Goal: Task Accomplishment & Management: Use online tool/utility

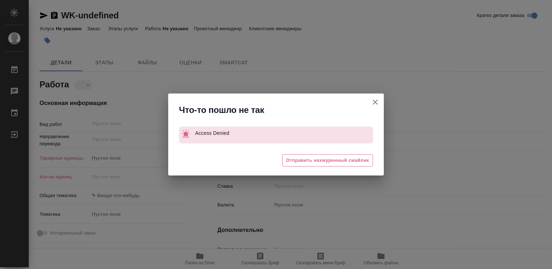
type textarea "x"
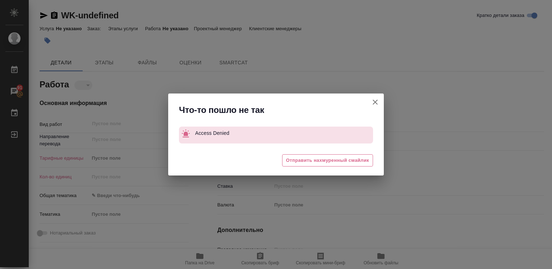
click at [373, 101] on icon "button" at bounding box center [375, 102] width 9 height 9
click at [373, 101] on div "Что-то пошло не так Access Denied 😩 Отправить нахмуренный смайлик" at bounding box center [276, 134] width 552 height 269
type textarea "x"
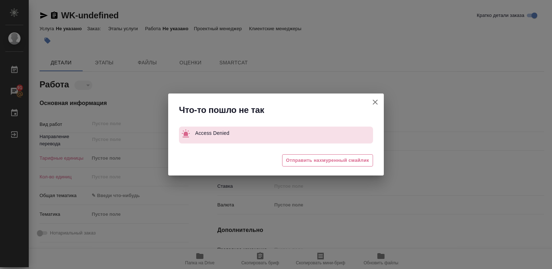
type textarea "x"
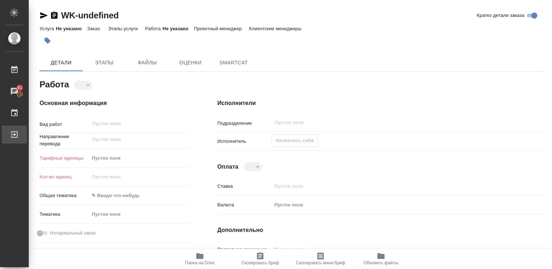
type textarea "x"
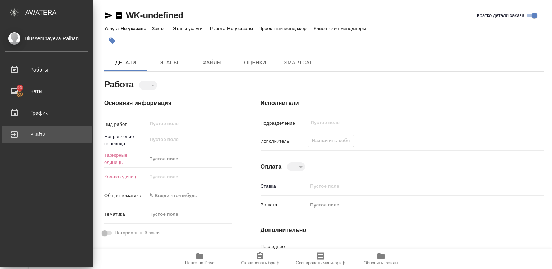
click at [54, 135] on div "Выйти" at bounding box center [46, 134] width 83 height 11
type textarea "x"
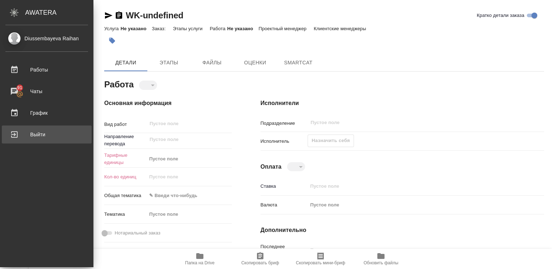
type textarea "x"
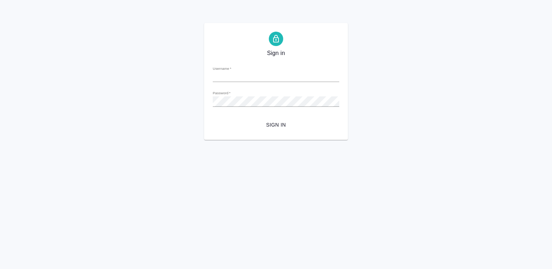
type input "[EMAIL_ADDRESS][DOMAIN_NAME]"
click at [283, 124] on span "Sign in" at bounding box center [276, 124] width 115 height 9
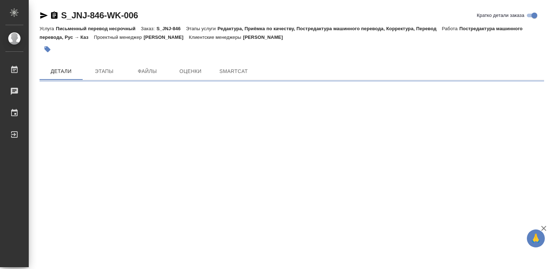
click at [543, 227] on icon "button" at bounding box center [543, 228] width 5 height 5
click at [543, 227] on div ".cls-1 fill:#fff; AWATERA Diussembayeva Raihan Работы Чаты График Выйти S_JNJ-8…" at bounding box center [276, 134] width 552 height 269
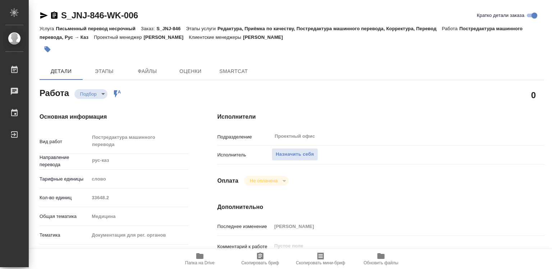
type textarea "x"
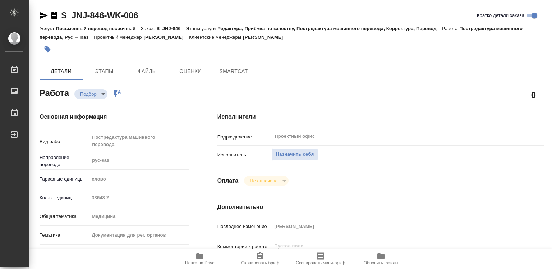
type textarea "x"
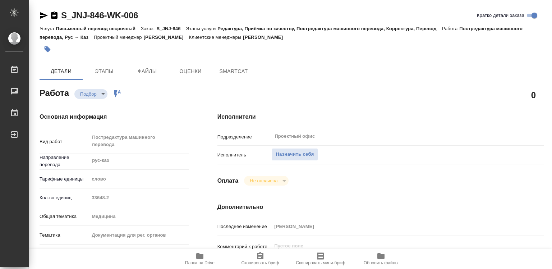
type textarea "x"
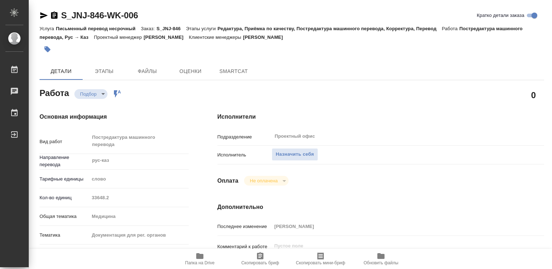
type textarea "x"
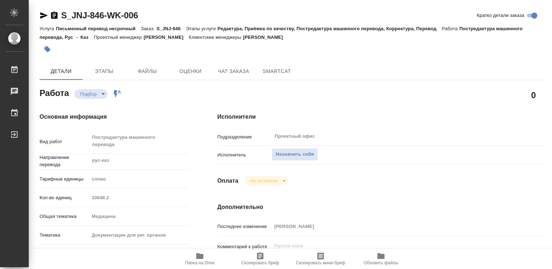
type textarea "x"
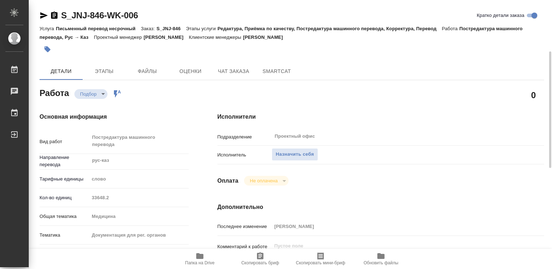
scroll to position [36, 0]
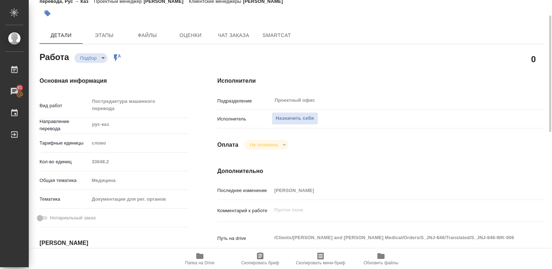
type textarea "x"
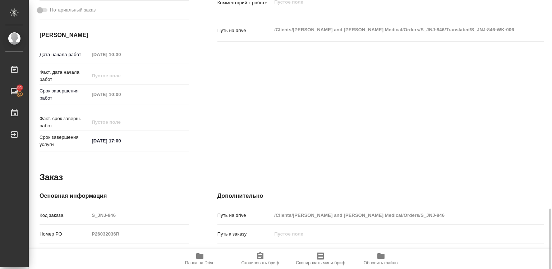
scroll to position [352, 0]
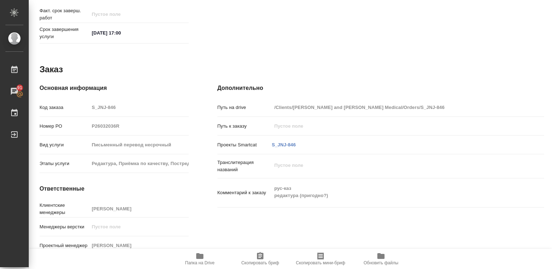
type textarea "x"
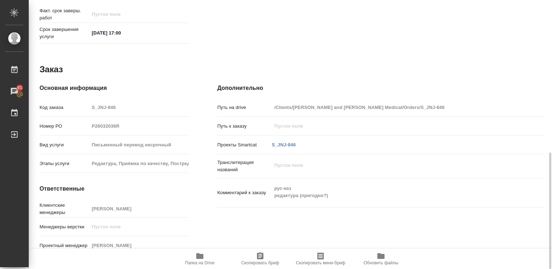
type textarea "x"
